Goal: Information Seeking & Learning: Learn about a topic

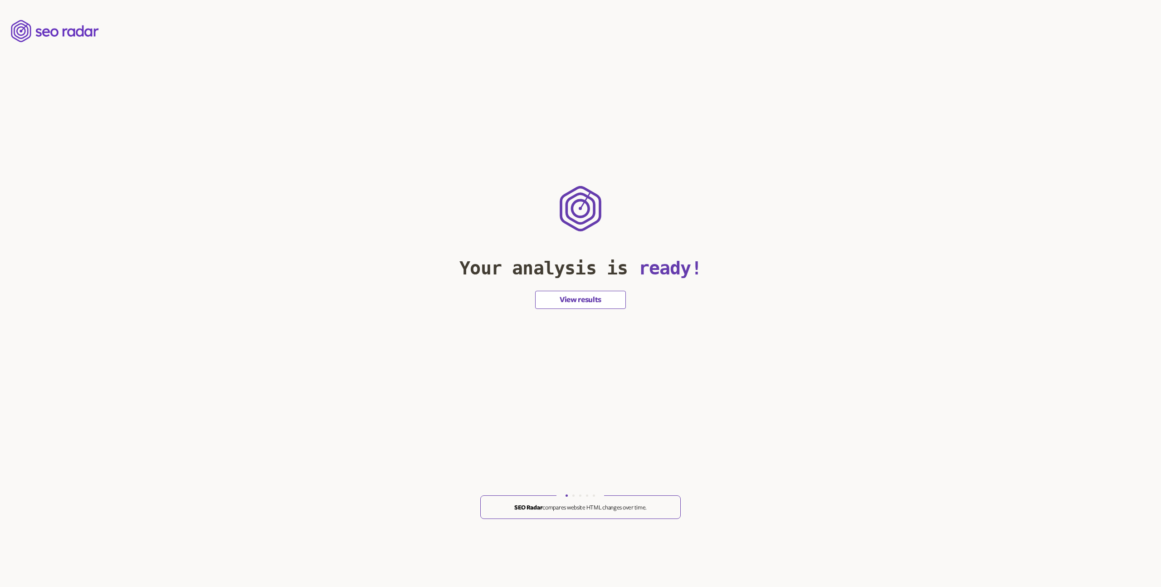
click at [582, 301] on button "View results" at bounding box center [580, 300] width 91 height 18
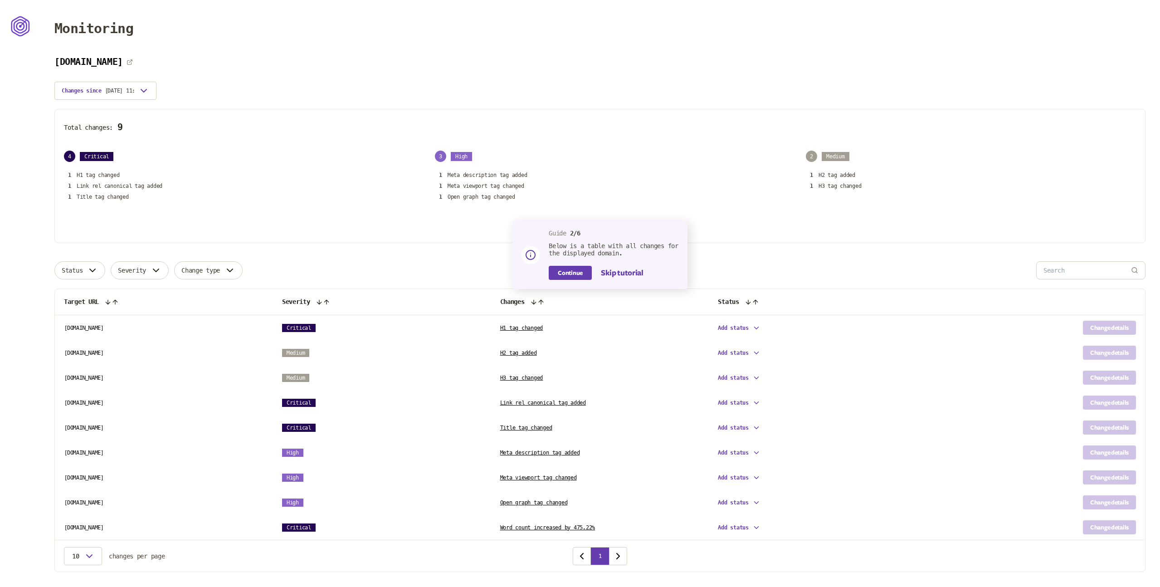
drag, startPoint x: 78, startPoint y: 176, endPoint x: 84, endPoint y: 183, distance: 9.6
click at [120, 176] on div "1 H1 tag changed 1 Link rel canonical tag added 1 Title tag changed" at bounding box center [229, 186] width 330 height 30
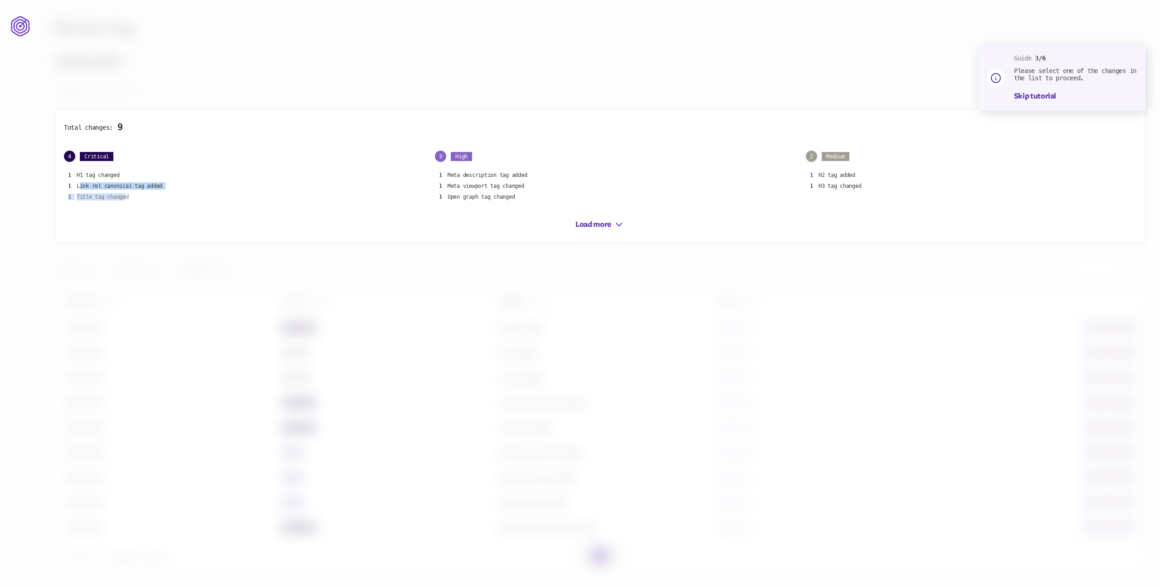
drag, startPoint x: 110, startPoint y: 186, endPoint x: 129, endPoint y: 198, distance: 22.3
click at [129, 198] on div "1 H1 tag changed 1 Link rel canonical tag added 1 Title tag changed" at bounding box center [229, 186] width 330 height 30
click at [247, 150] on div "Total changes: 9 4 Critical 1 H1 tag changed 1 Link rel canonical tag added 1 T…" at bounding box center [599, 176] width 1091 height 134
click at [605, 221] on button "Load more" at bounding box center [600, 224] width 49 height 11
click at [614, 237] on icon "button" at bounding box center [619, 235] width 11 height 11
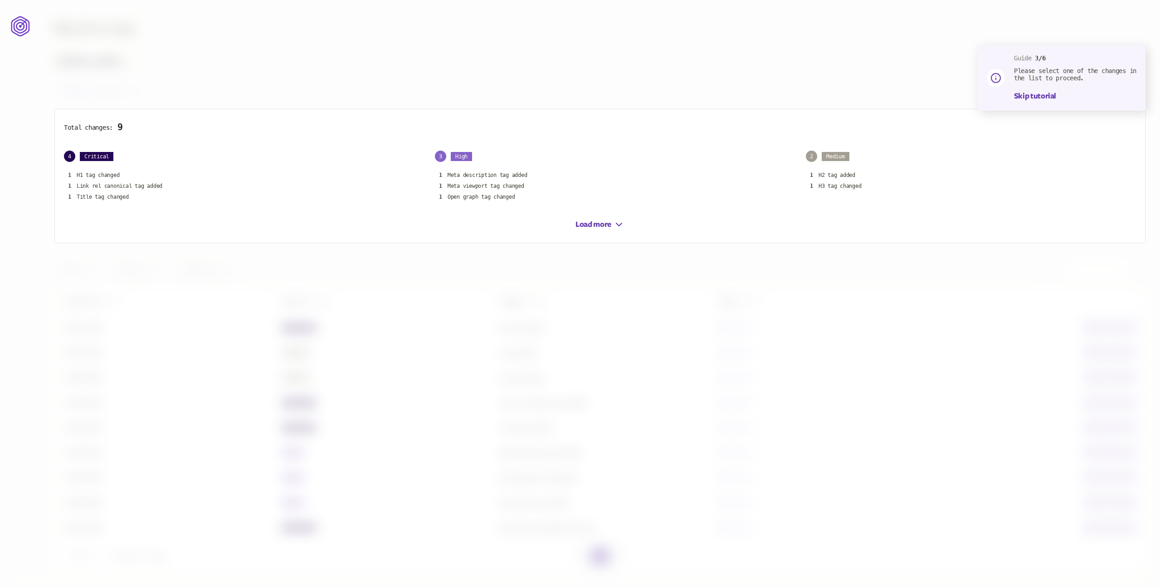
click at [614, 233] on div "Total changes: 9 4 Critical 1 H1 tag changed 1 Link rel canonical tag added 1 T…" at bounding box center [599, 176] width 1091 height 134
click at [1027, 94] on button "Skip tutorial" at bounding box center [1035, 96] width 42 height 11
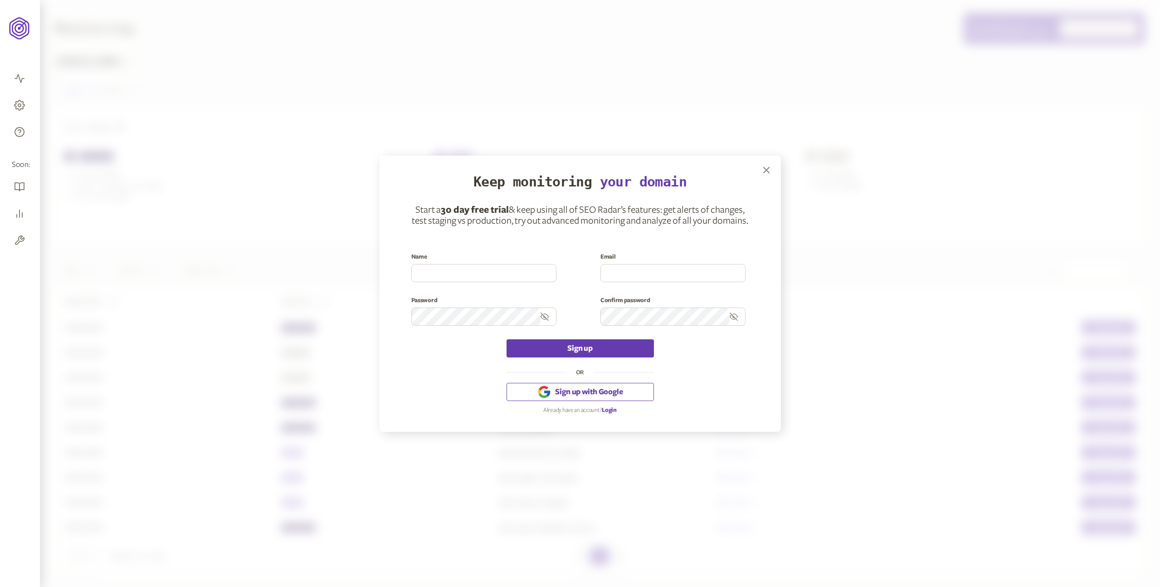
scroll to position [21, 0]
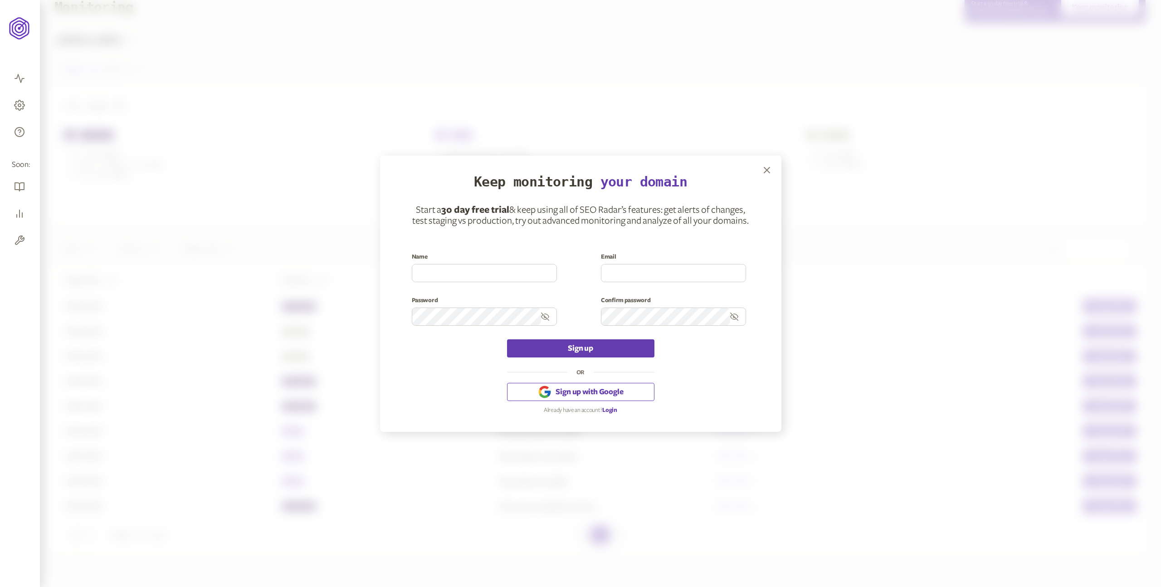
click at [758, 168] on div "Keep monitoring your domain Start a 30 day free trial & keep using all of SEO R…" at bounding box center [580, 294] width 401 height 276
click at [766, 169] on icon "button" at bounding box center [766, 169] width 5 height 5
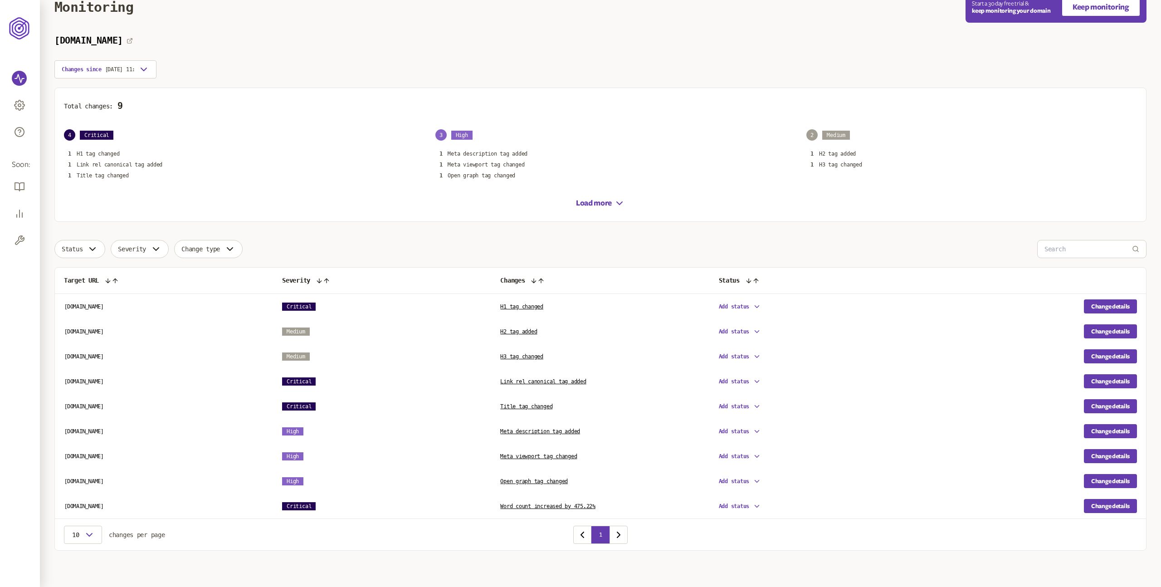
click at [738, 405] on span "Add status" at bounding box center [734, 406] width 31 height 6
click at [738, 405] on span "Add status" at bounding box center [733, 406] width 31 height 6
click at [543, 407] on link "Title tag changed" at bounding box center [526, 406] width 52 height 6
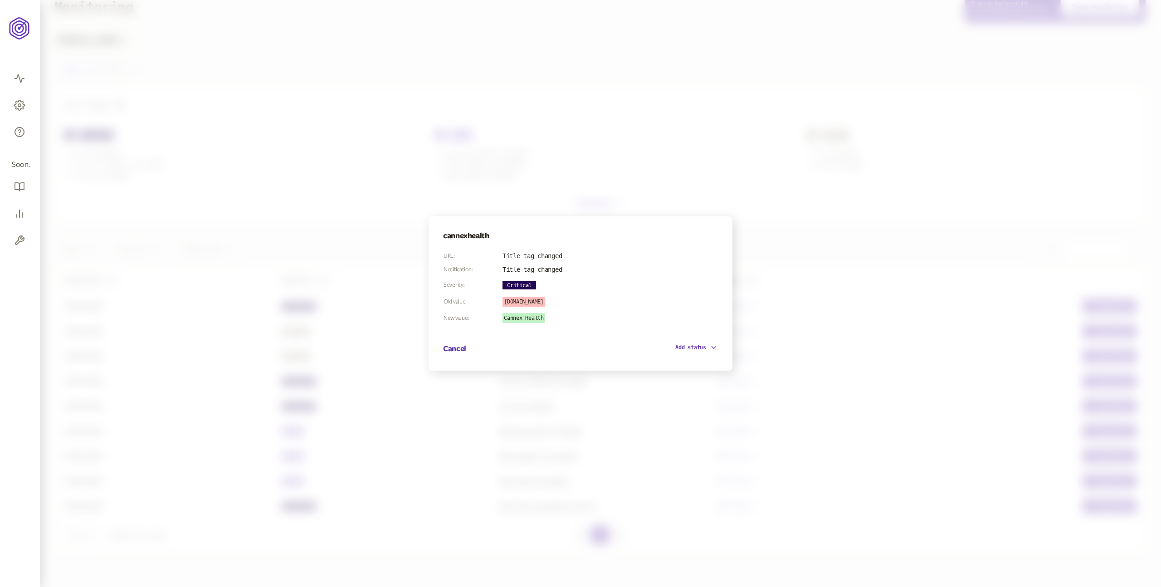
drag, startPoint x: 533, startPoint y: 319, endPoint x: 509, endPoint y: 314, distance: 25.4
click at [533, 319] on span "Cannex Health" at bounding box center [524, 318] width 43 height 10
drag, startPoint x: 501, startPoint y: 255, endPoint x: 588, endPoint y: 277, distance: 90.1
click at [588, 277] on section "URL: Title tag changed Notification: Title tag changed Severity: Critical Old v…" at bounding box center [580, 300] width 275 height 108
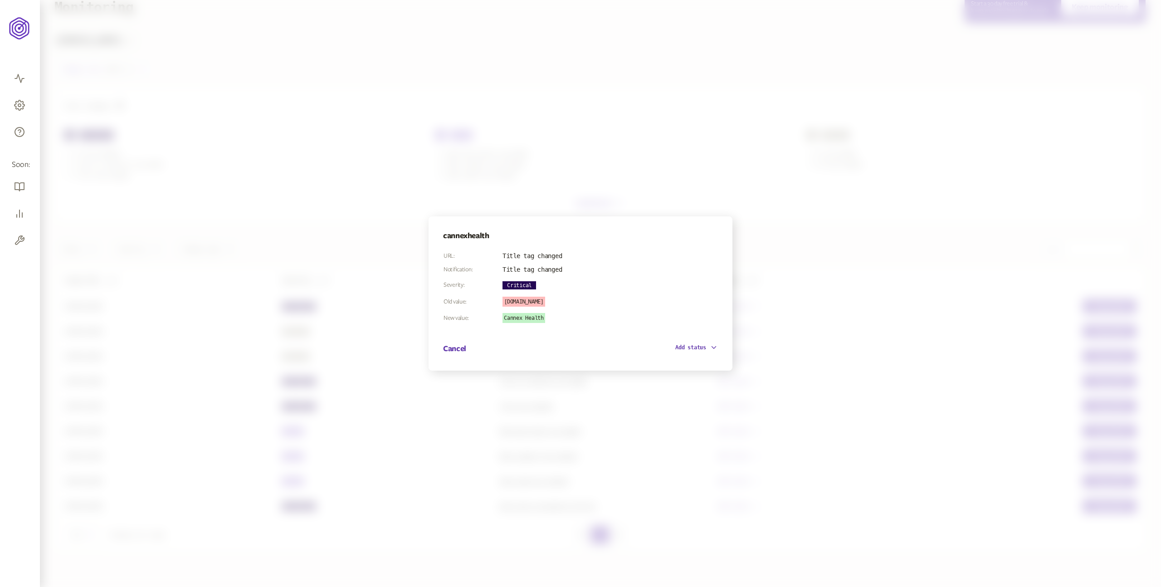
click at [693, 347] on span "Add status" at bounding box center [690, 347] width 31 height 6
click at [849, 323] on div "cannexhealth URL: Title tag changed Notification: Title tag changed Severity: C…" at bounding box center [580, 293] width 1161 height 587
click at [874, 300] on div at bounding box center [580, 293] width 1161 height 587
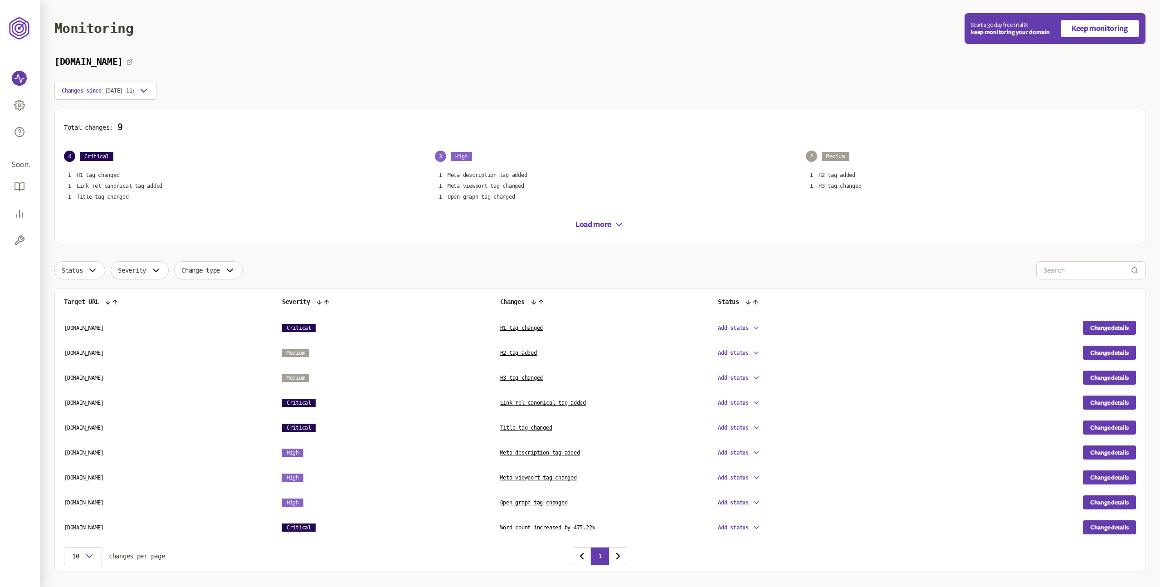
click at [664, 134] on div "Total changes: 9 4 Critical 1 H1 tag changed 1 Link rel canonical tag added 1 T…" at bounding box center [599, 176] width 1091 height 134
